Goal: Information Seeking & Learning: Learn about a topic

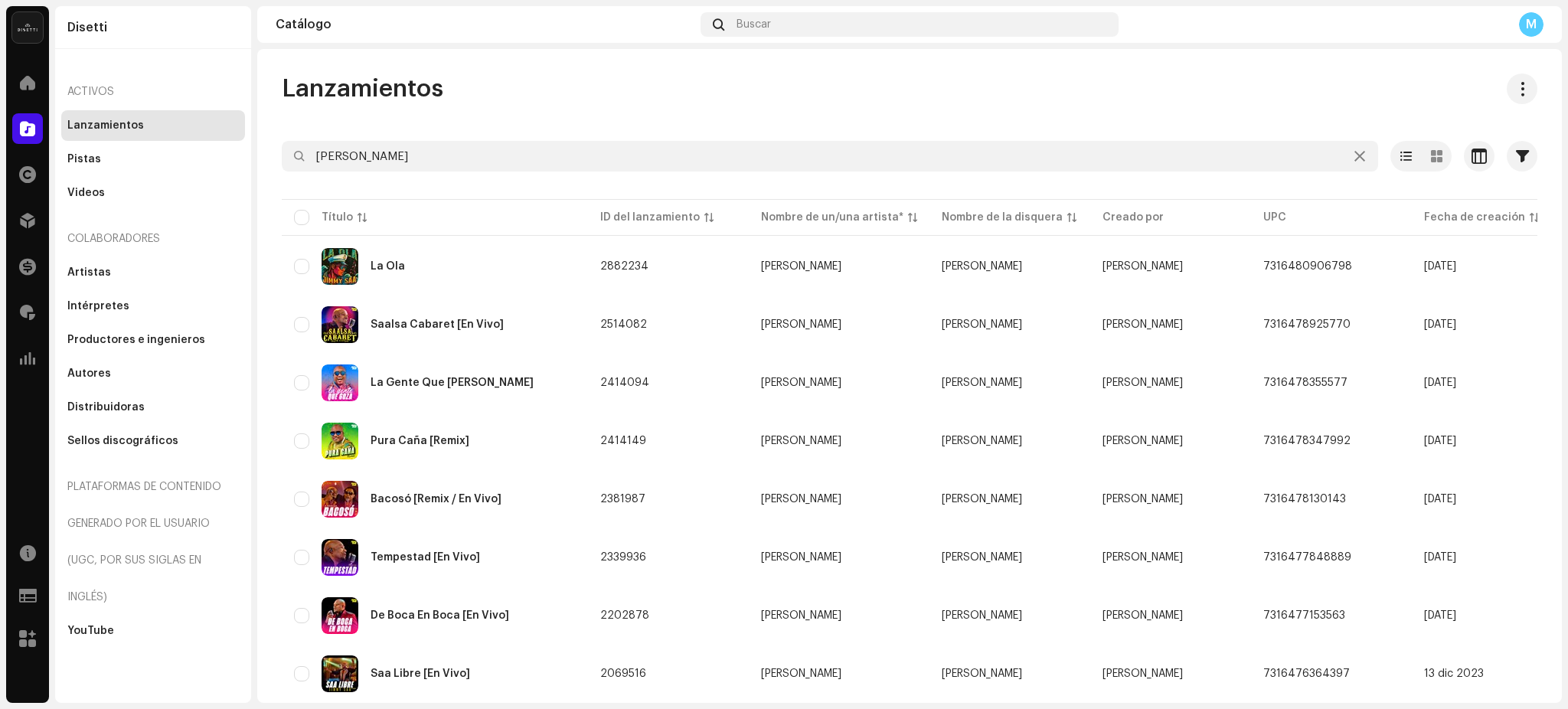
drag, startPoint x: 209, startPoint y: 143, endPoint x: 0, endPoint y: 134, distance: 209.2
click at [0, 143] on div "Disetti Inicio Catálogo Derechos Distribución Financiar Regalías Estadísticas R…" at bounding box center [784, 354] width 1568 height 709
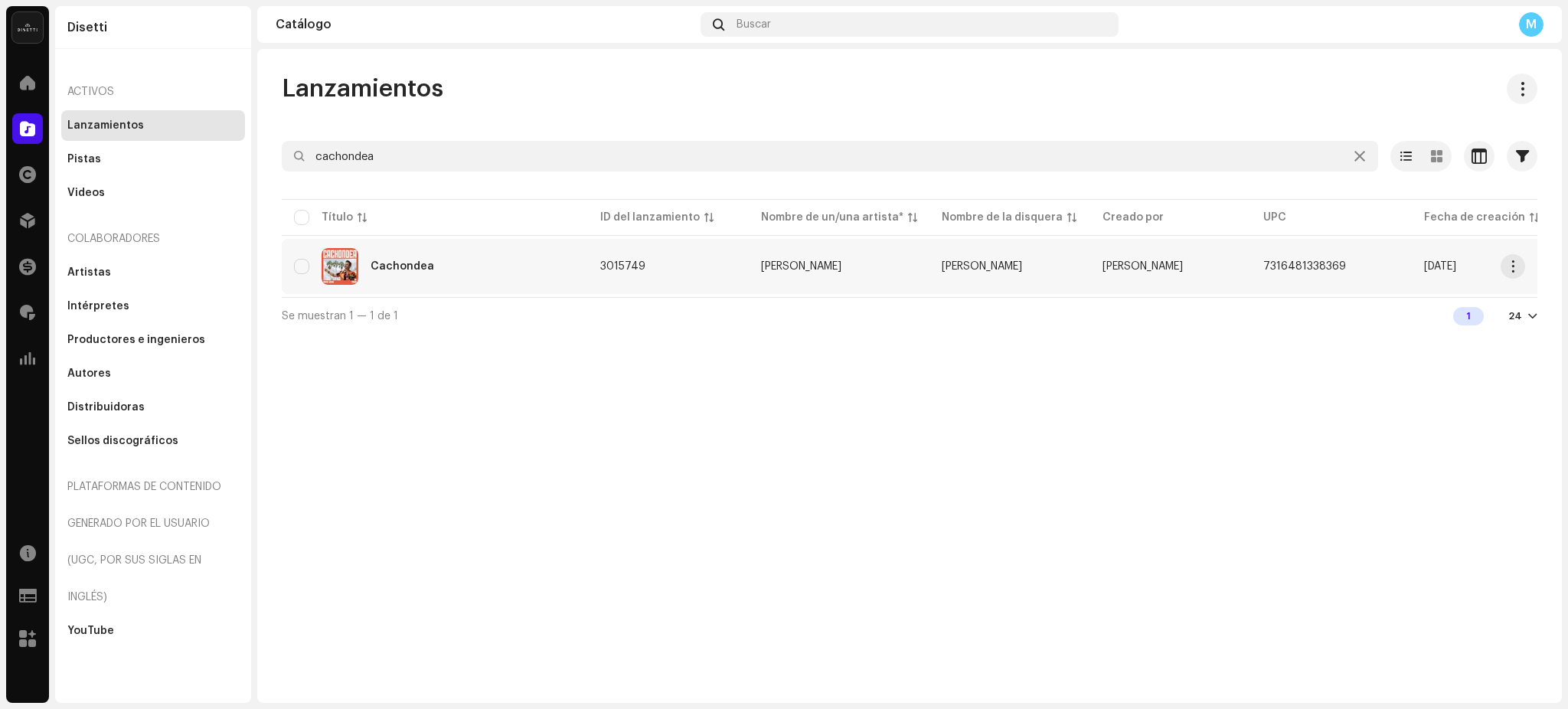
type input "cachondea"
click at [437, 268] on div "Cachondea" at bounding box center [435, 266] width 282 height 37
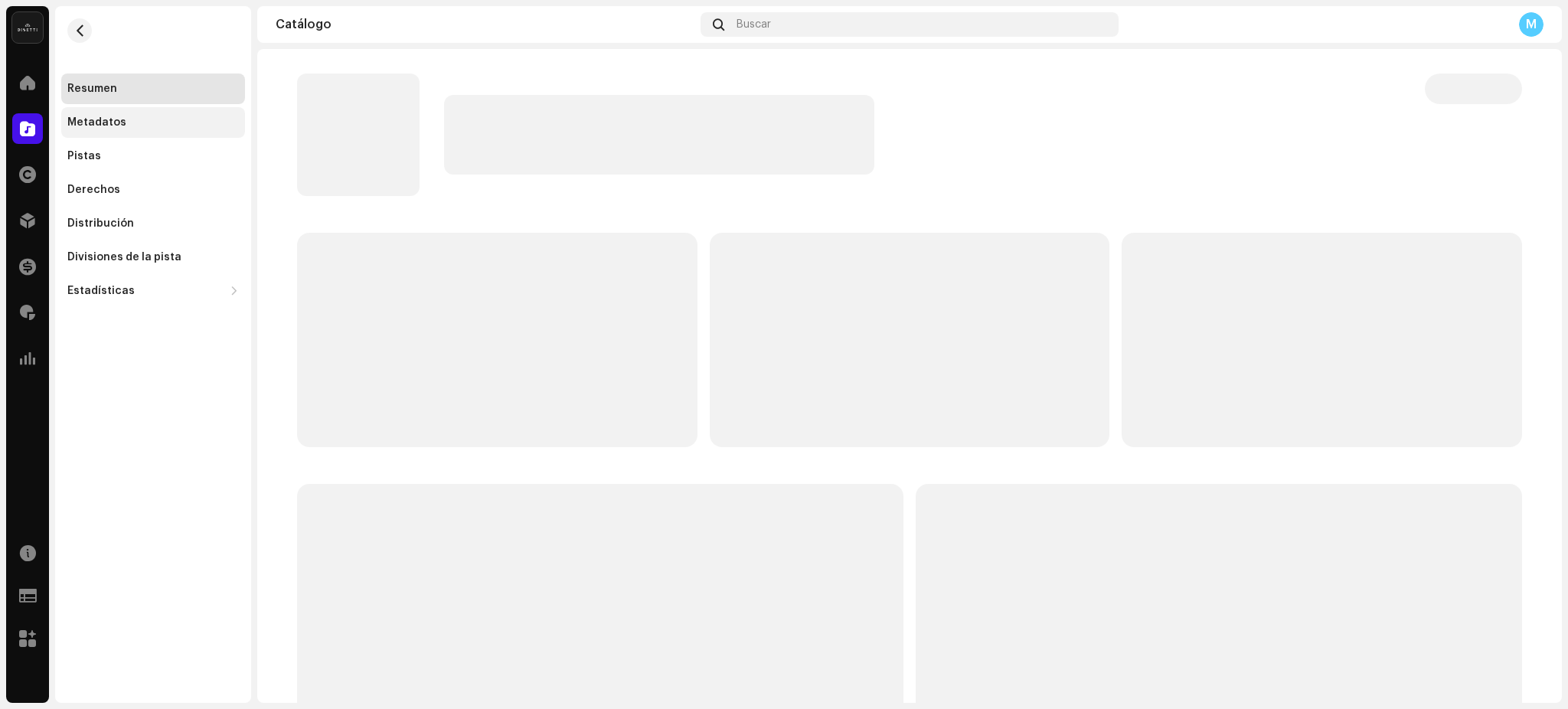
click at [122, 122] on div "Metadatos" at bounding box center [153, 122] width 171 height 12
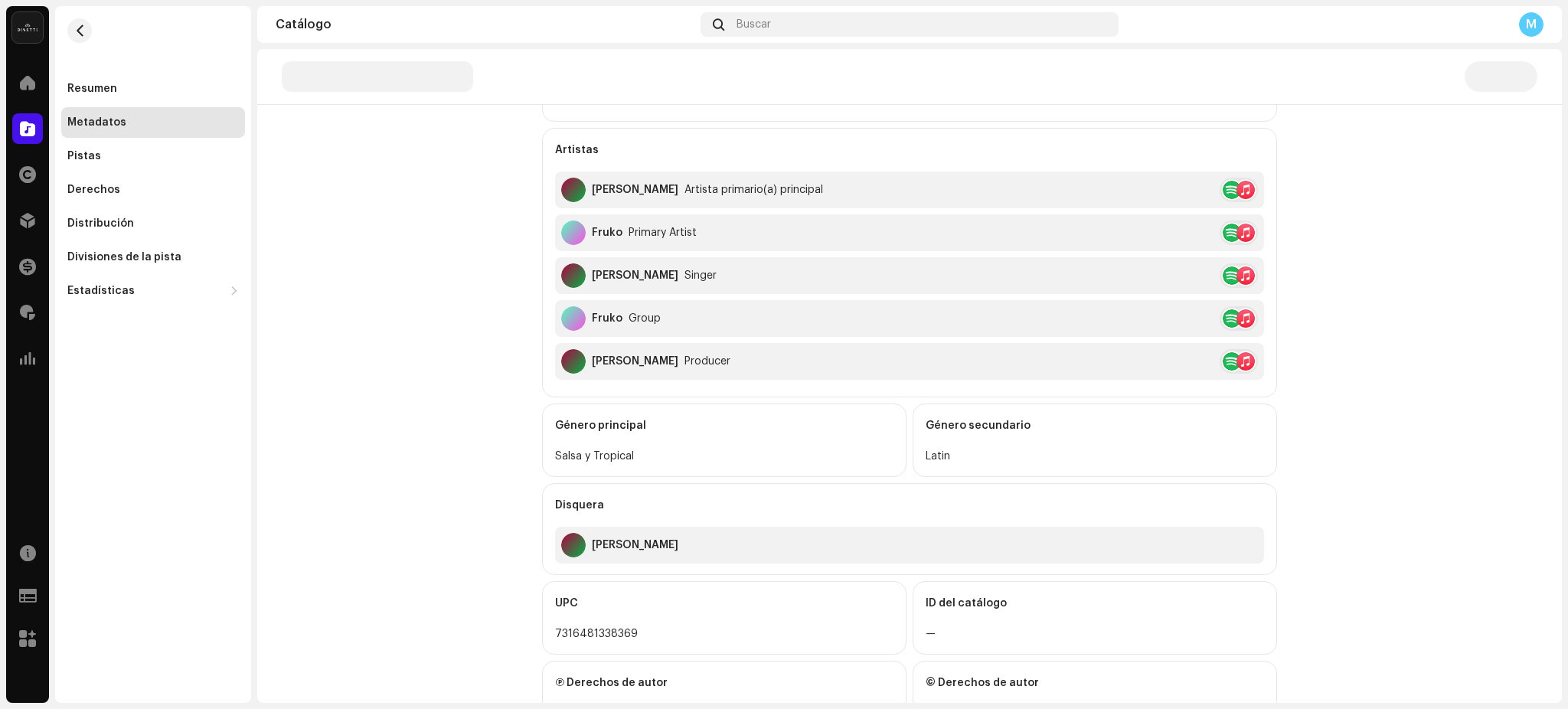
scroll to position [456, 0]
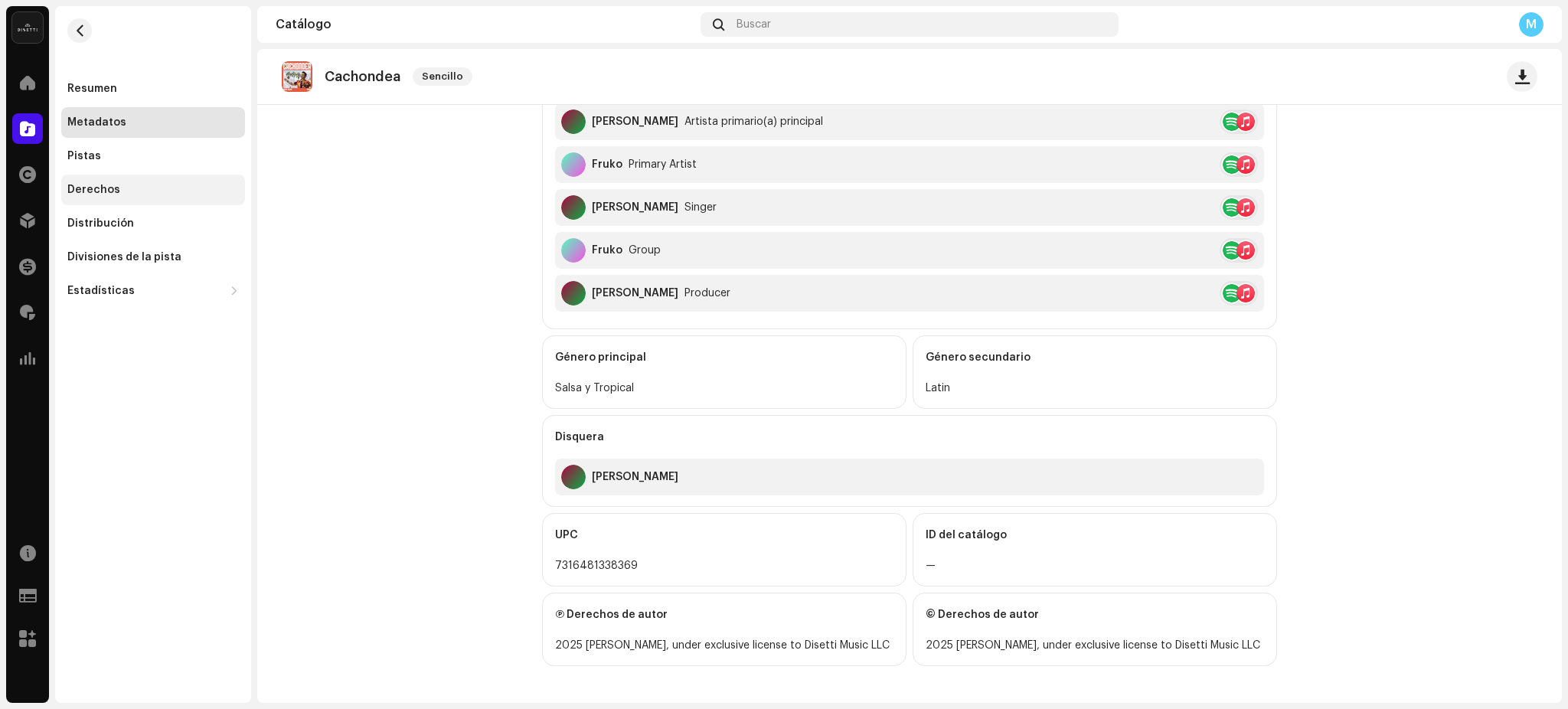
click at [135, 196] on div "Derechos" at bounding box center [153, 189] width 171 height 12
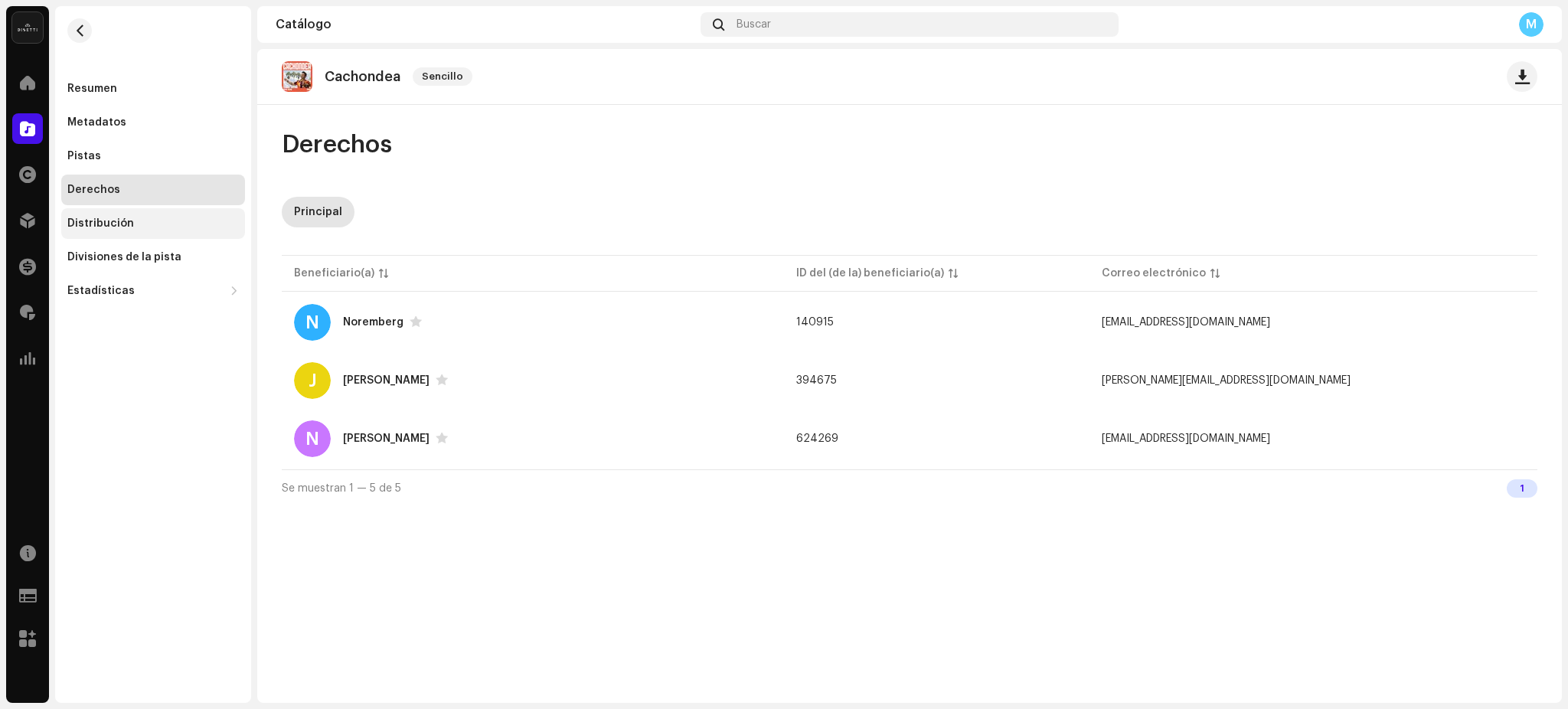
click at [169, 226] on div "Distribución" at bounding box center [153, 224] width 171 height 12
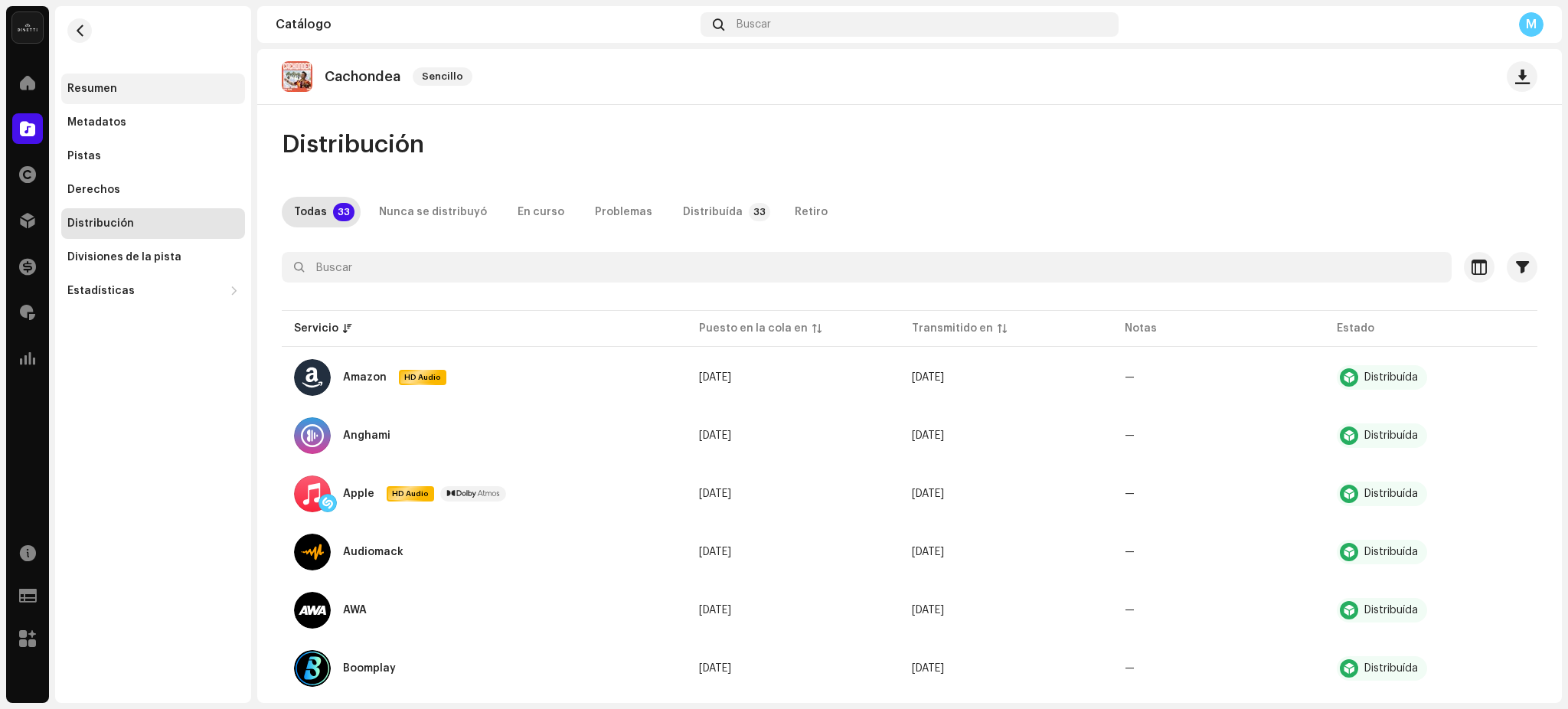
click at [127, 86] on div "Resumen" at bounding box center [153, 89] width 171 height 12
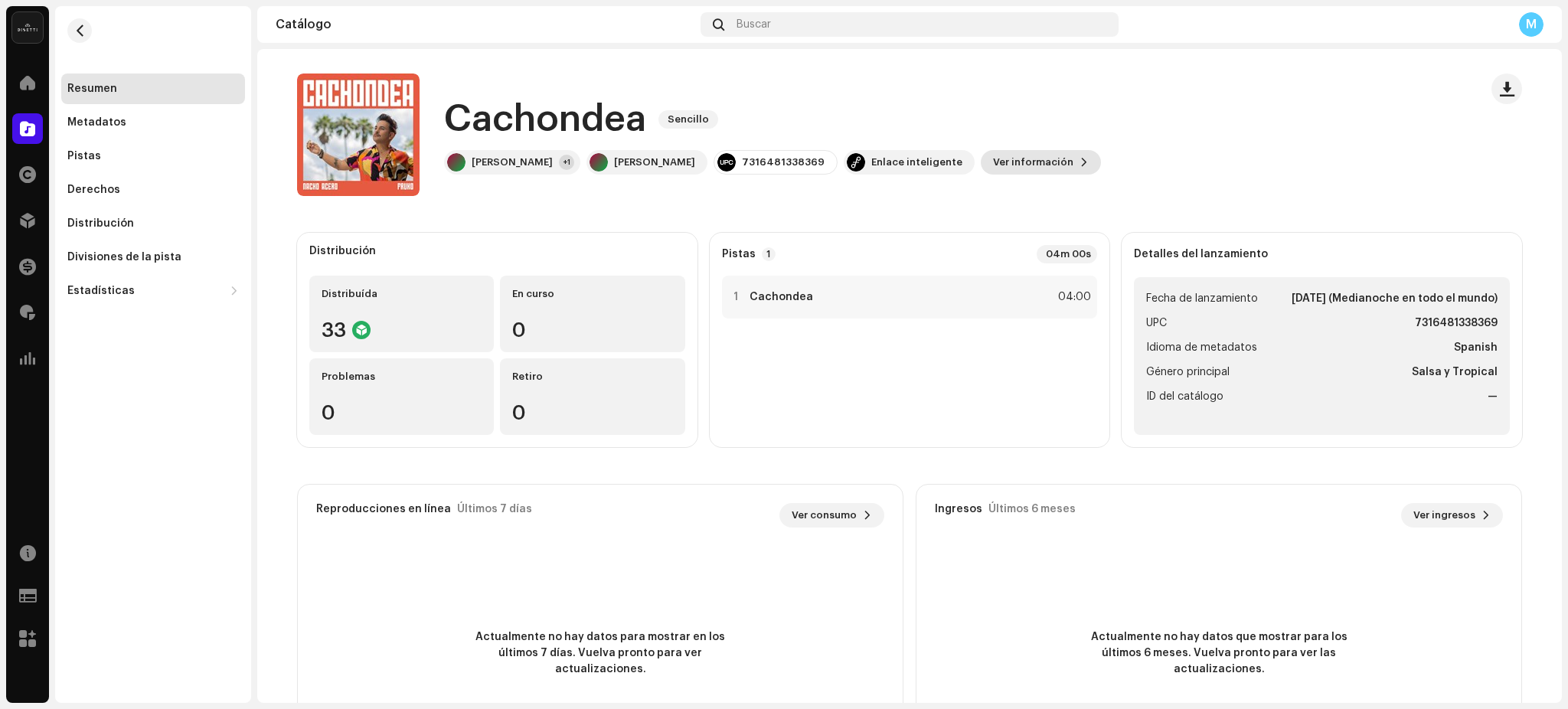
click at [1037, 161] on button "Ver información" at bounding box center [1041, 162] width 121 height 24
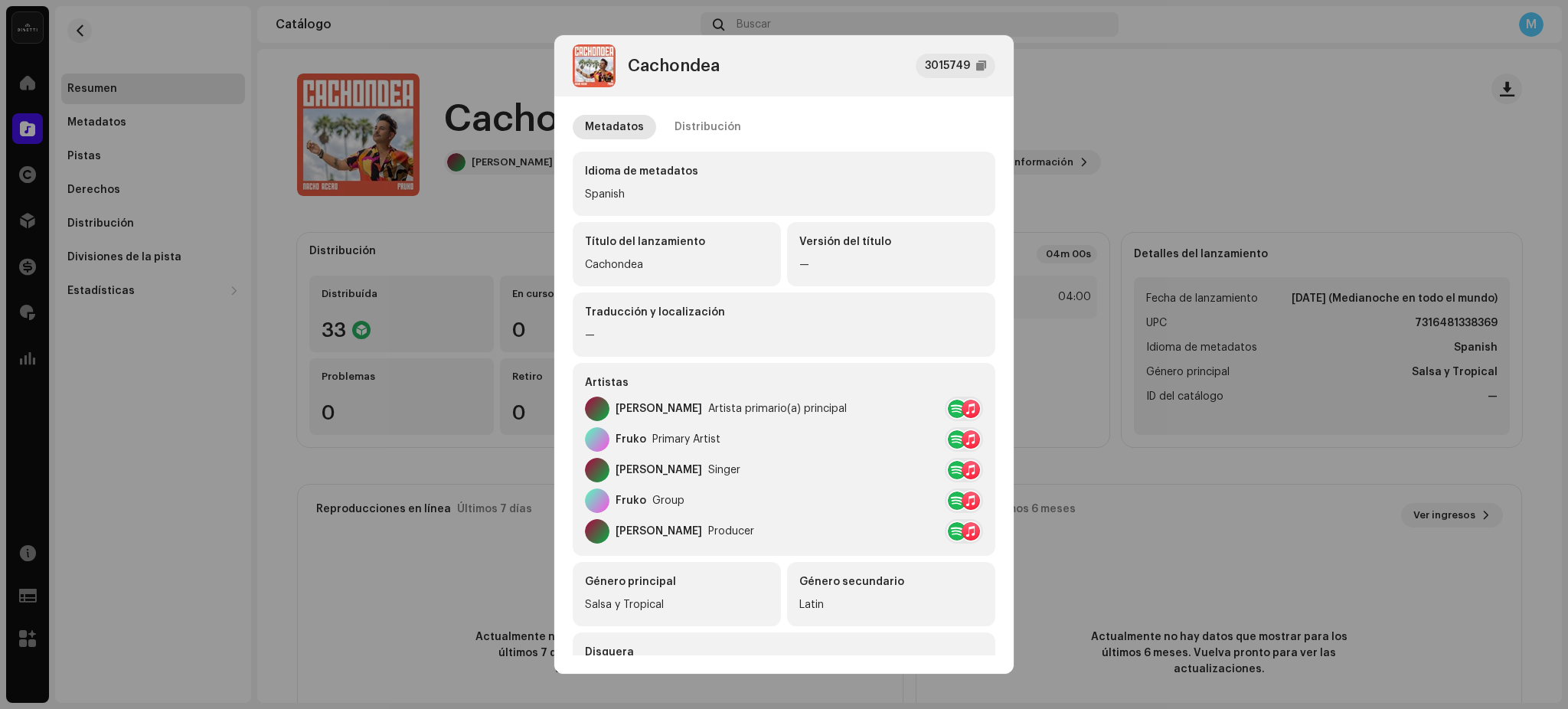
click at [674, 109] on div "Metadatos Distribución Idioma de metadatos Spanish Título del lanzamiento Cacho…" at bounding box center [784, 375] width 459 height 558
click at [674, 121] on div "Distribución" at bounding box center [708, 127] width 66 height 24
